Goal: Transaction & Acquisition: Purchase product/service

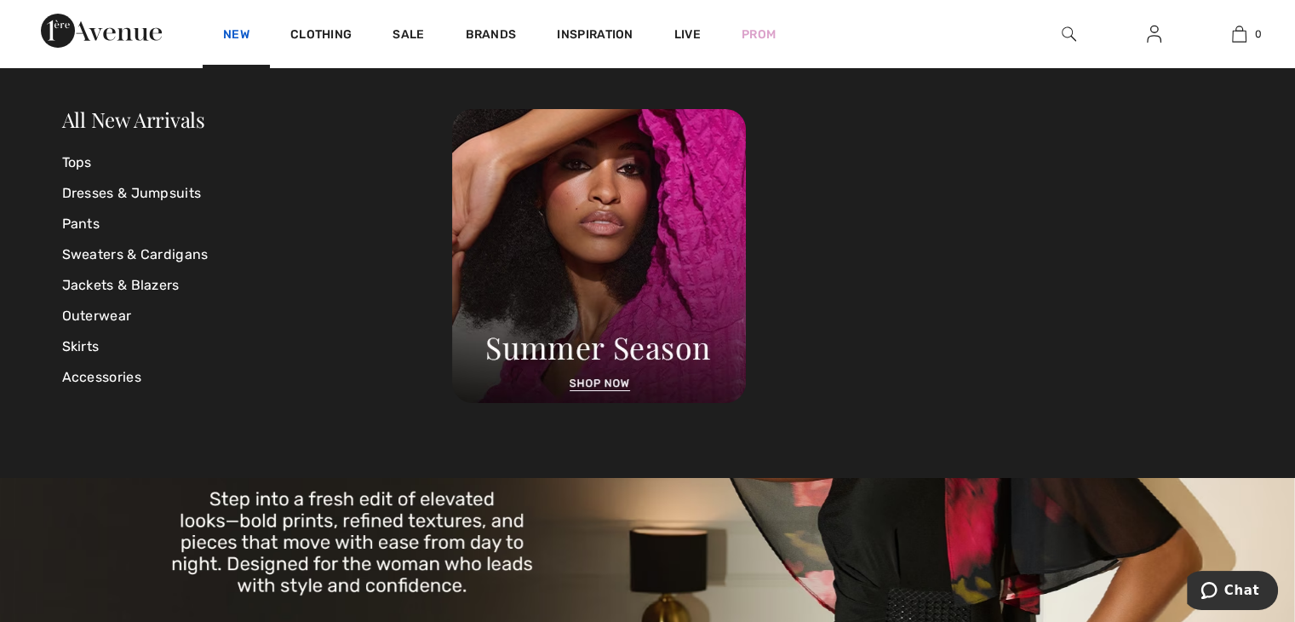
click at [237, 38] on link "New" at bounding box center [236, 36] width 26 height 18
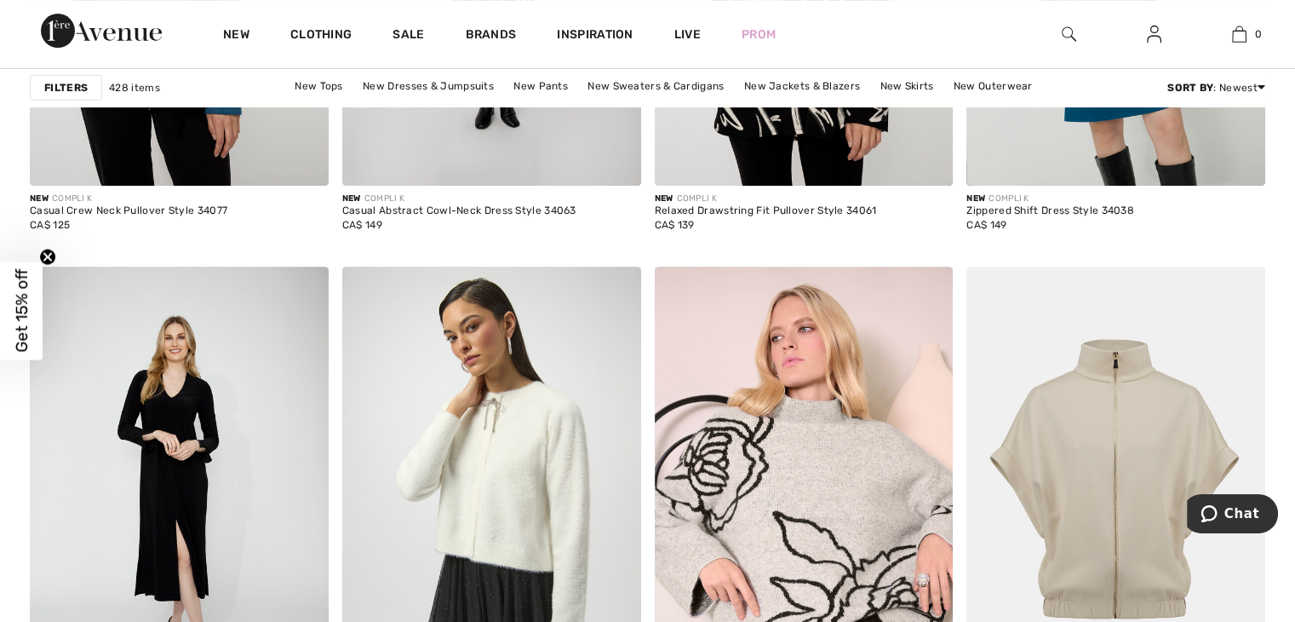
scroll to position [7069, 0]
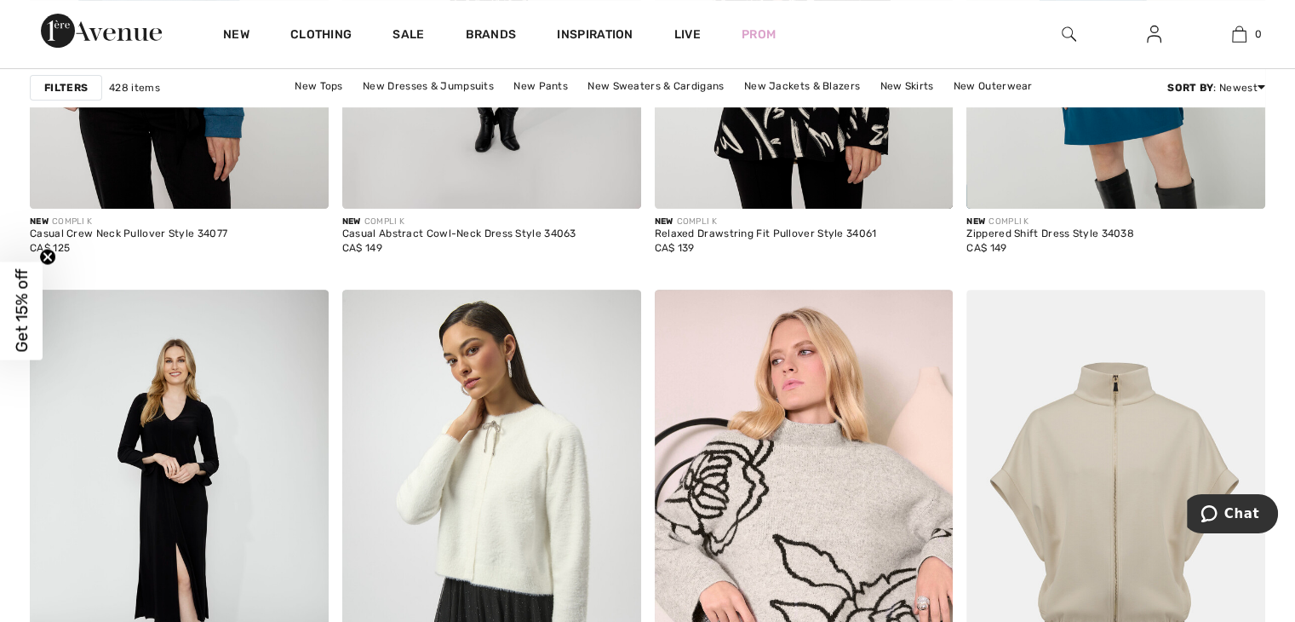
click at [1066, 42] on img at bounding box center [1069, 34] width 14 height 20
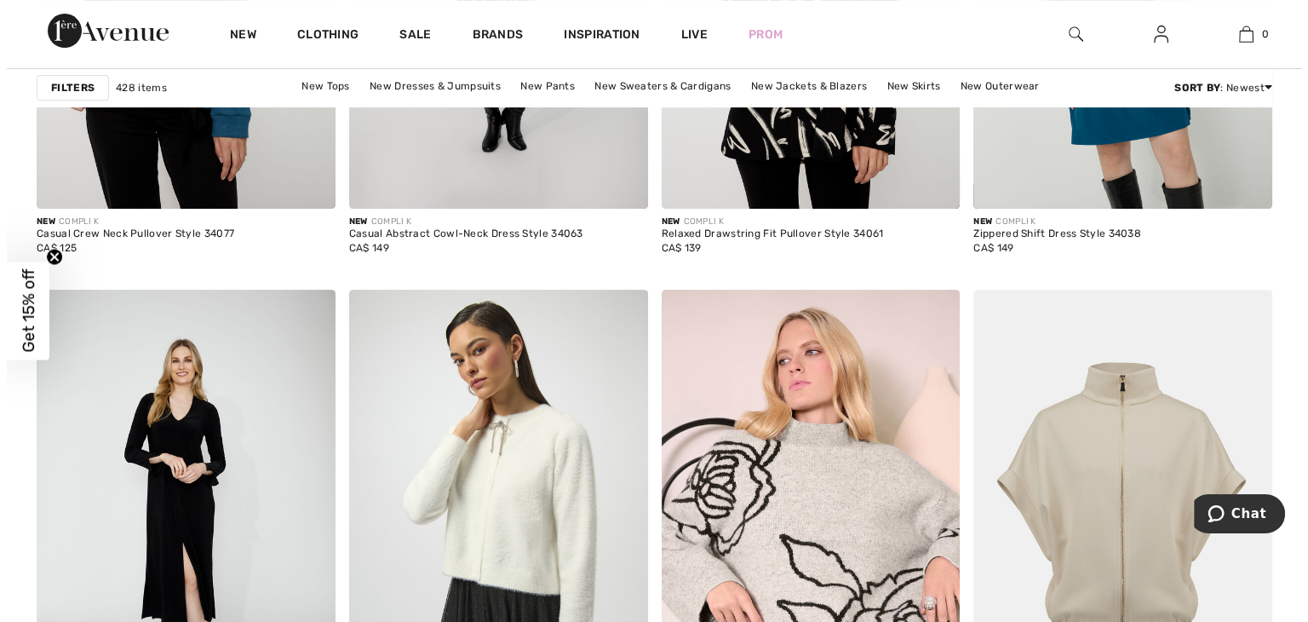
scroll to position [7128, 0]
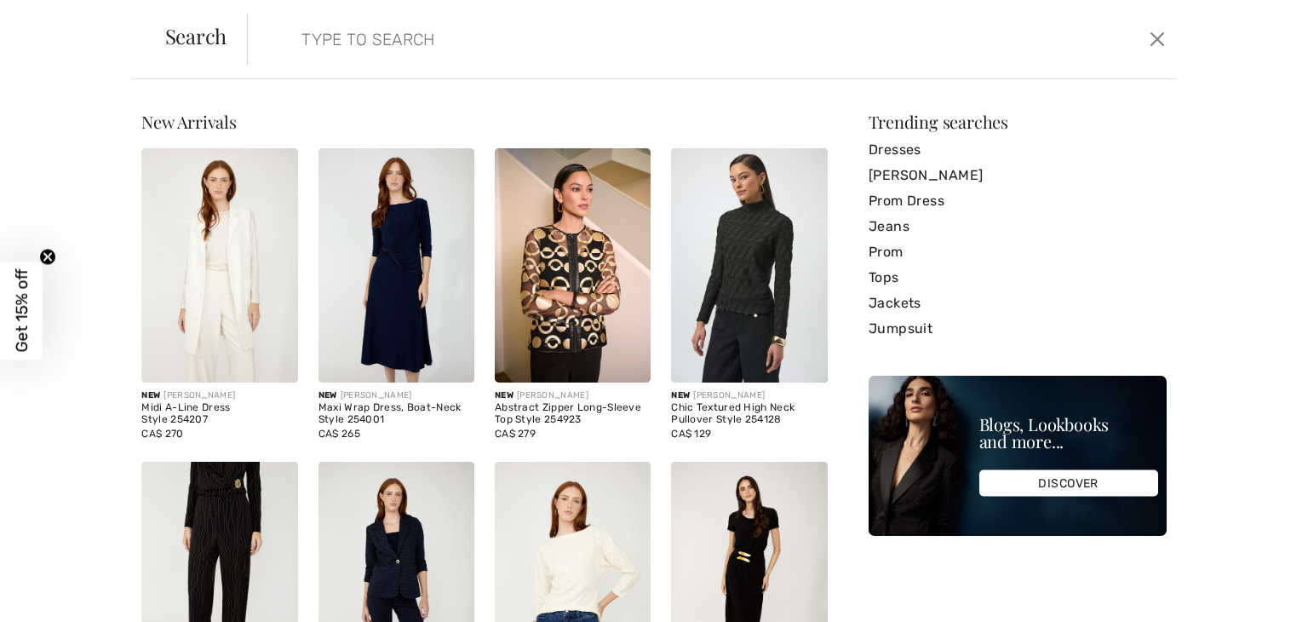
paste input "253112"
type input "253112"
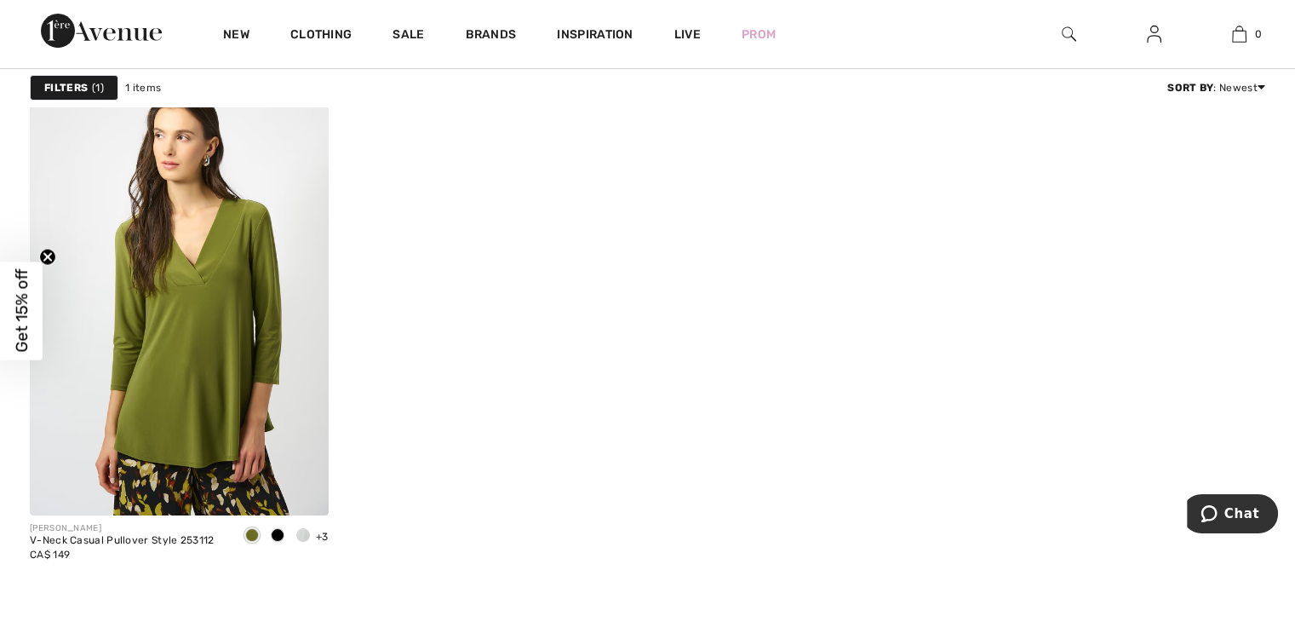
scroll to position [256, 0]
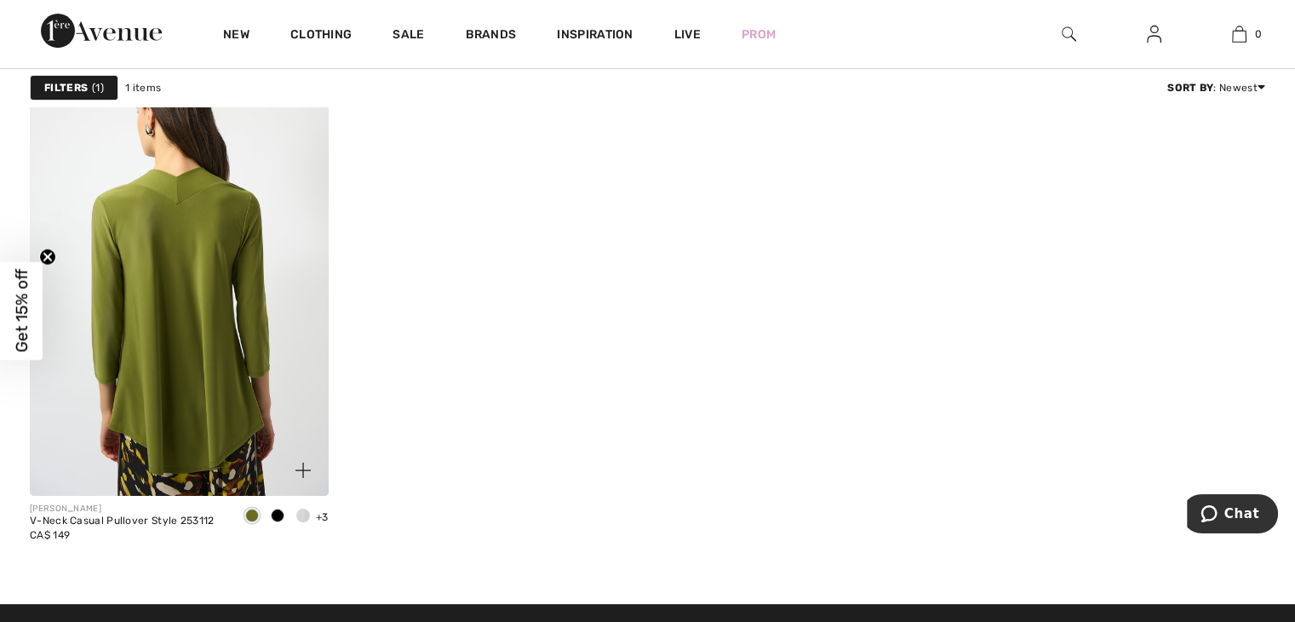
click at [281, 338] on img at bounding box center [179, 272] width 299 height 448
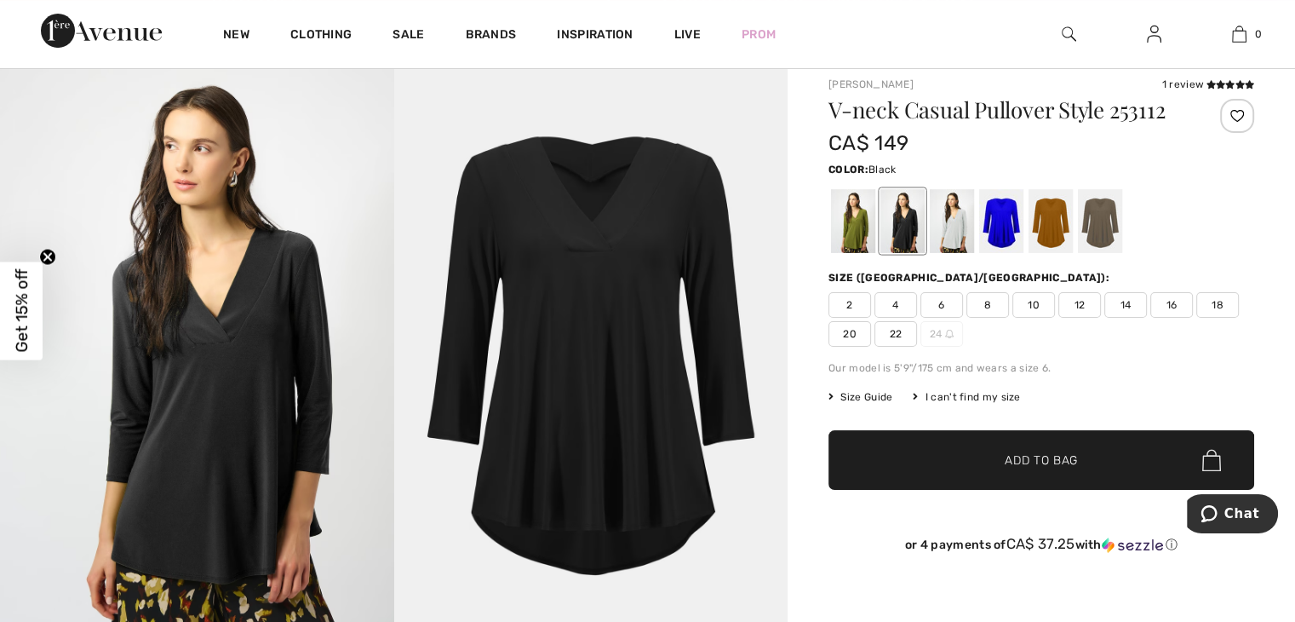
scroll to position [85, 0]
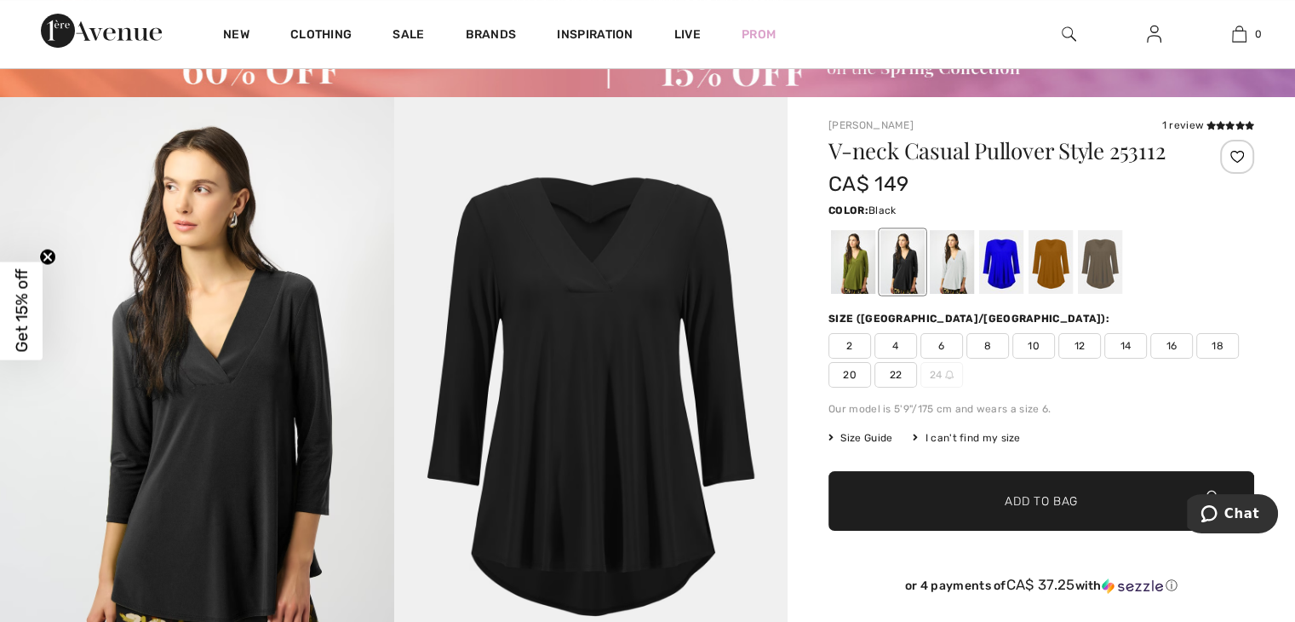
click at [1222, 349] on span "18" at bounding box center [1218, 346] width 43 height 26
click at [1066, 498] on span "Add to Bag" at bounding box center [1041, 501] width 73 height 18
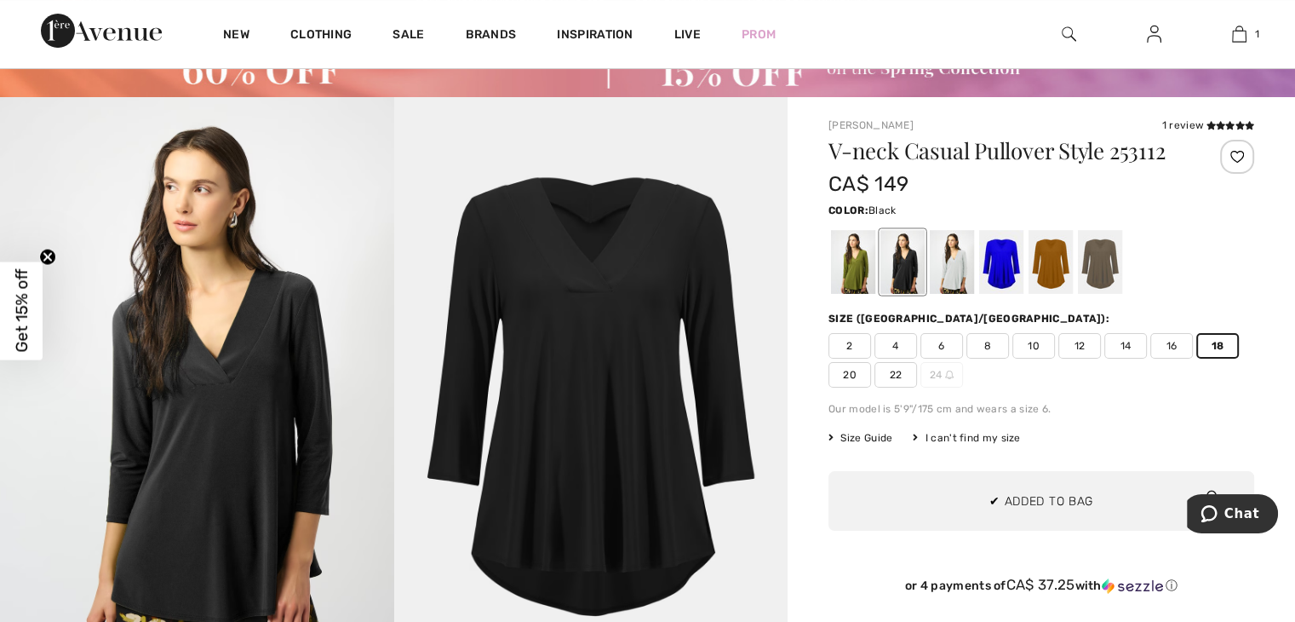
click at [656, 134] on img at bounding box center [591, 392] width 394 height 591
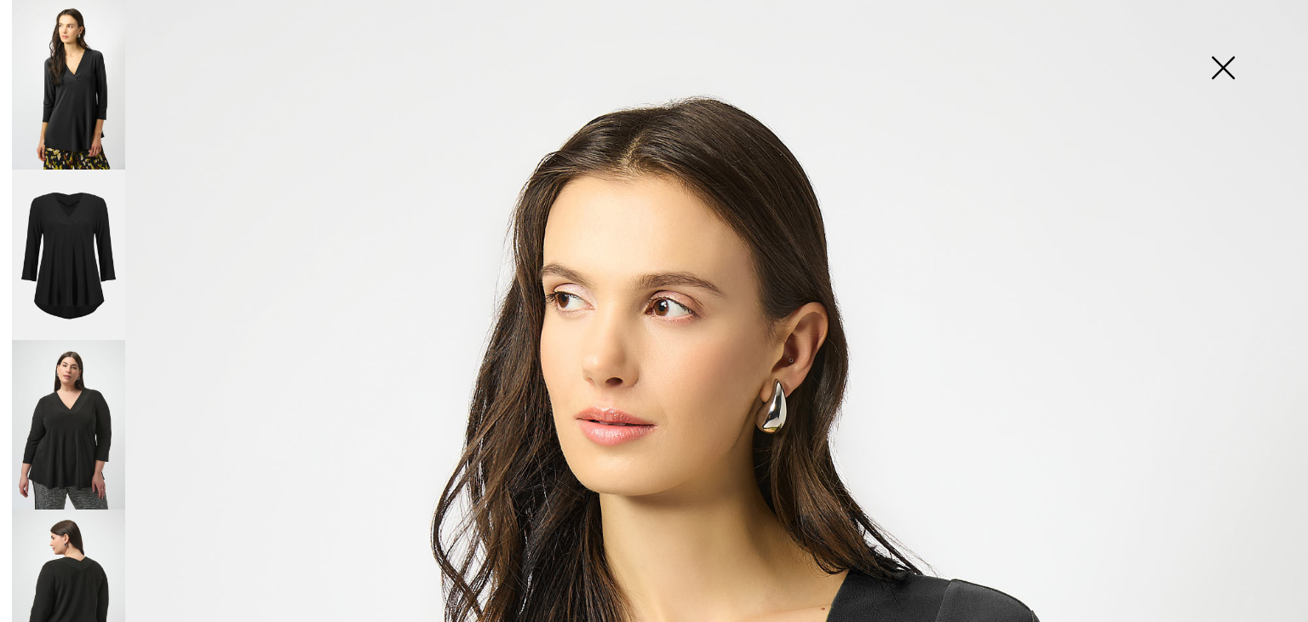
click at [1218, 72] on img at bounding box center [1222, 70] width 85 height 88
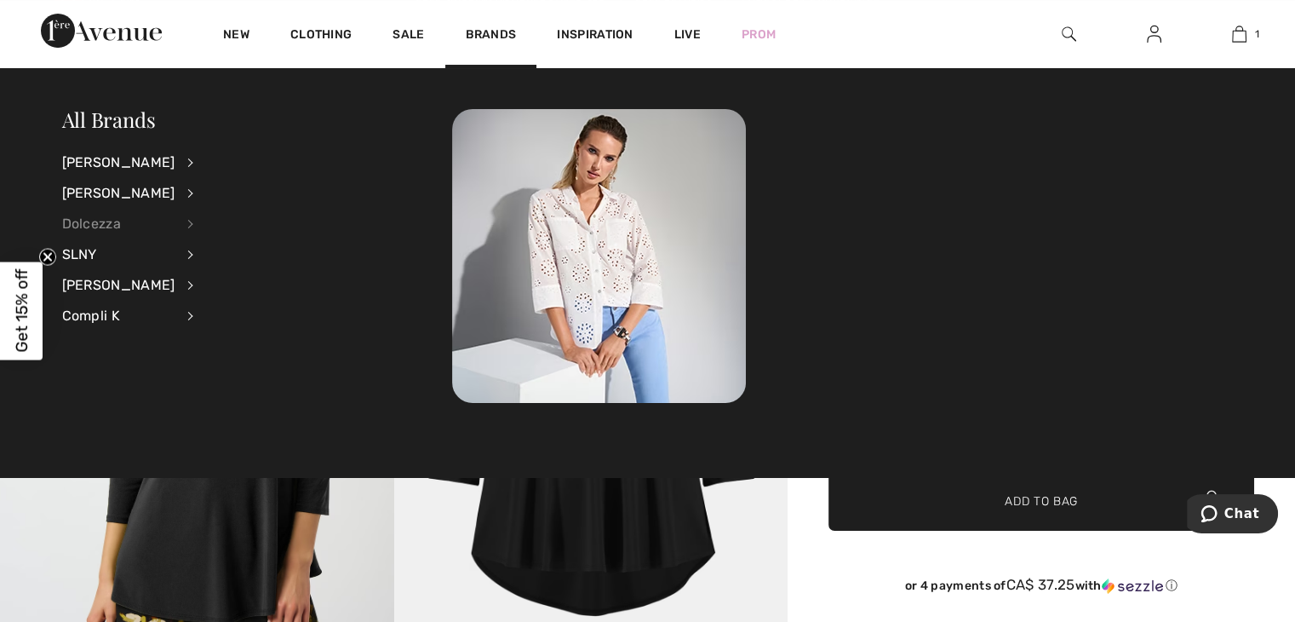
click at [102, 222] on div "Dolcezza" at bounding box center [118, 224] width 113 height 31
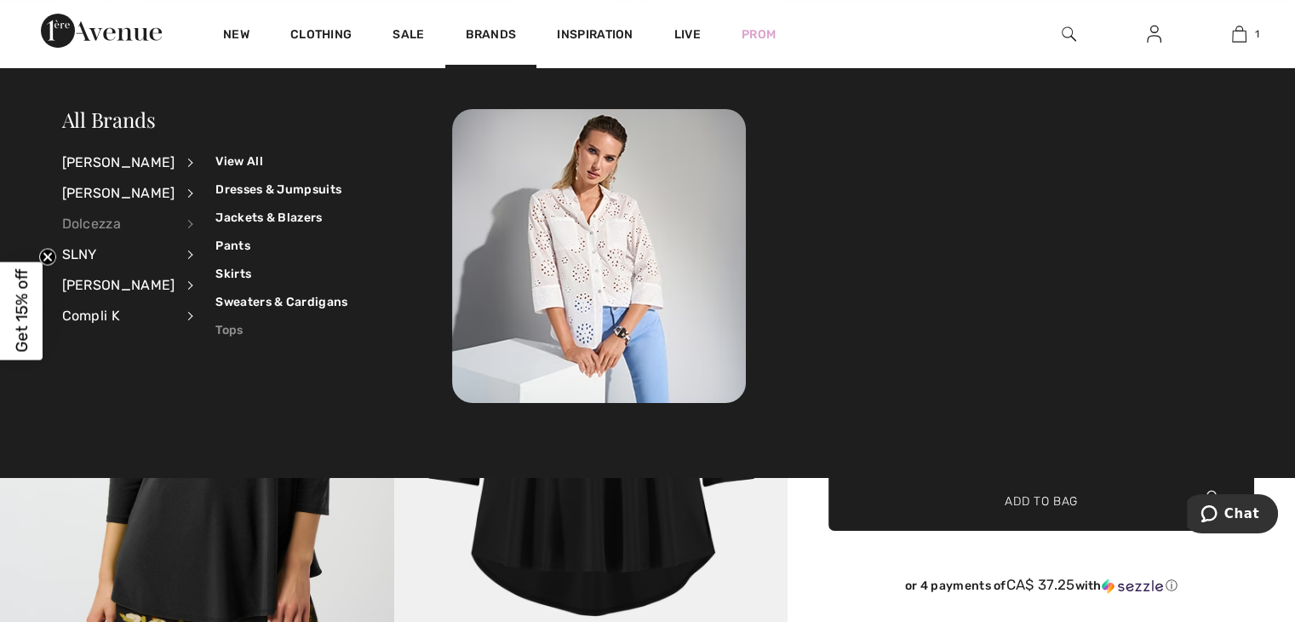
click at [215, 333] on link "Tops" at bounding box center [281, 330] width 132 height 28
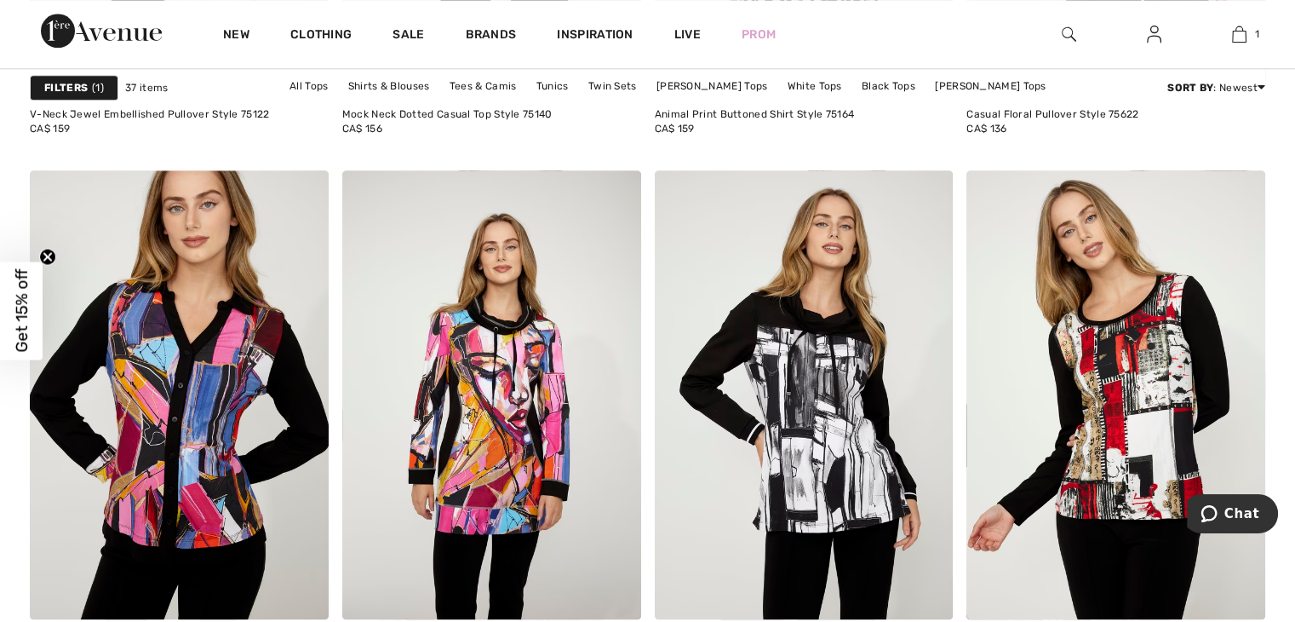
scroll to position [1789, 0]
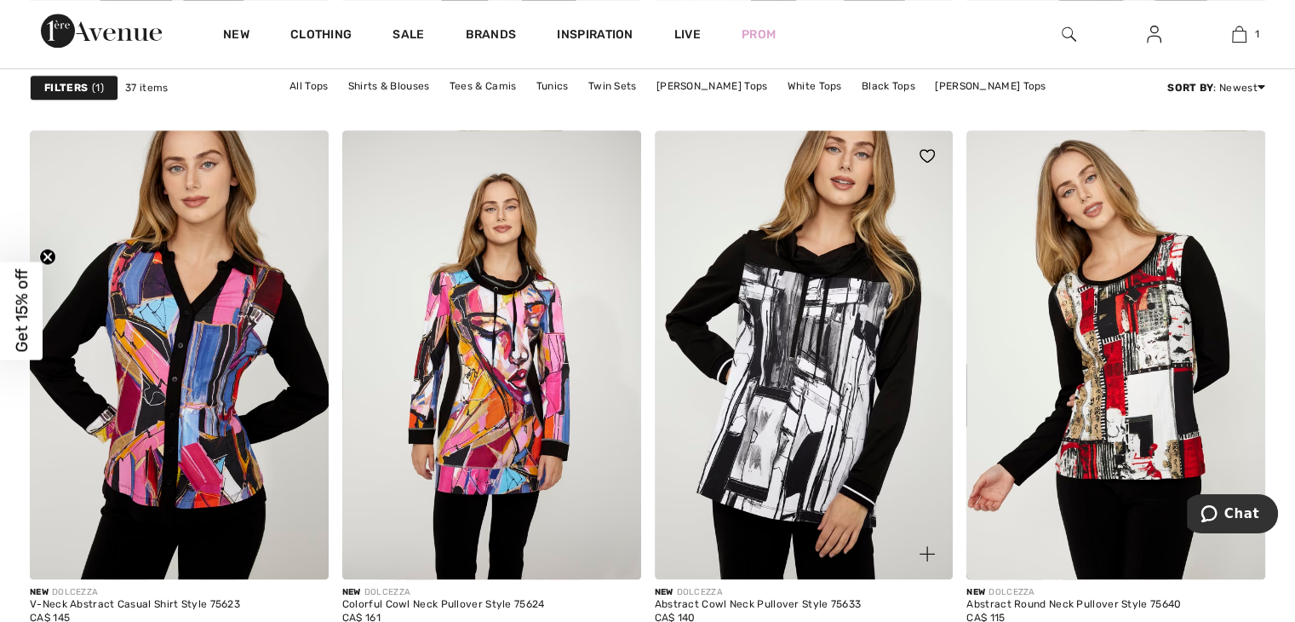
click at [845, 387] on img at bounding box center [804, 354] width 299 height 448
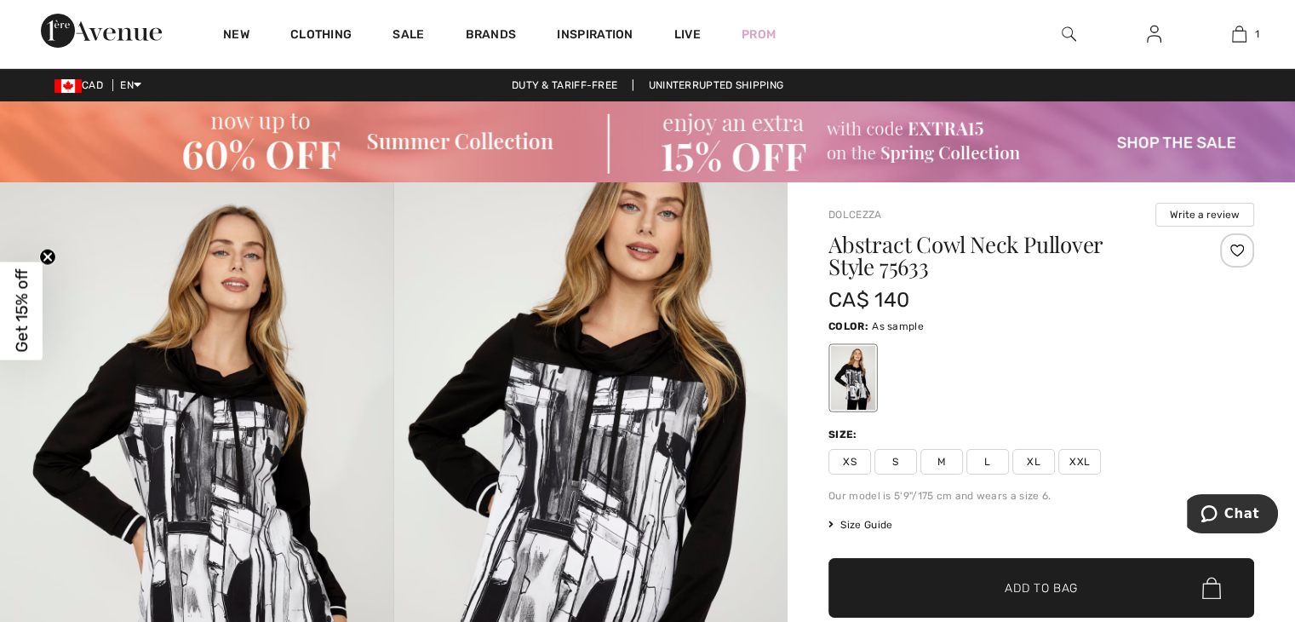
click at [1081, 464] on span "XXL" at bounding box center [1080, 462] width 43 height 26
click at [1066, 587] on span "Add to Bag" at bounding box center [1041, 588] width 73 height 18
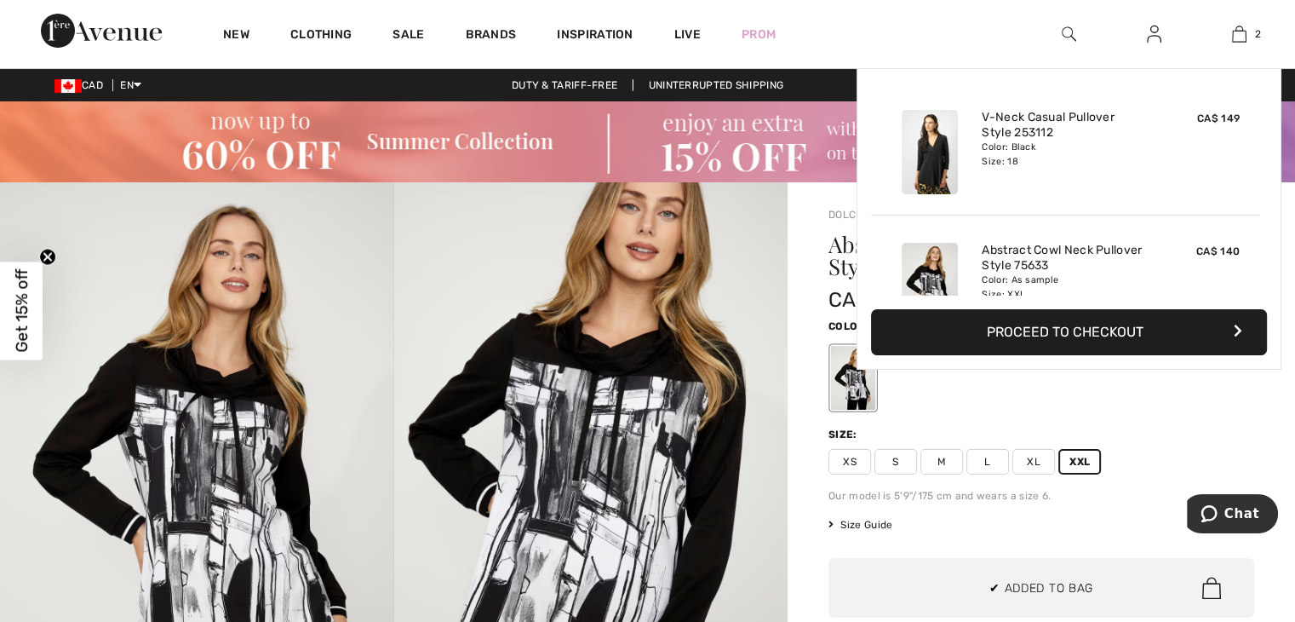
scroll to position [52, 0]
